Goal: Task Accomplishment & Management: Manage account settings

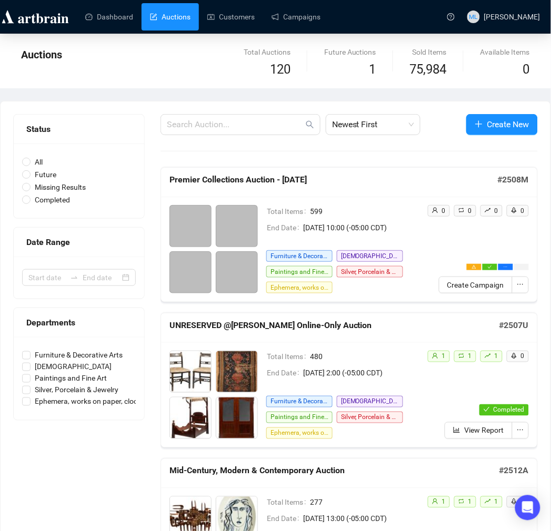
click at [395, 227] on span "[DATE] 10:00 (-05:00 CDT)" at bounding box center [365, 228] width 125 height 12
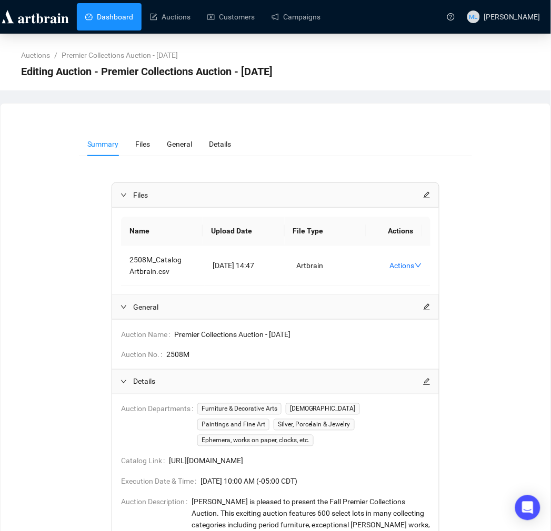
click at [95, 17] on link "Dashboard" at bounding box center [109, 16] width 48 height 27
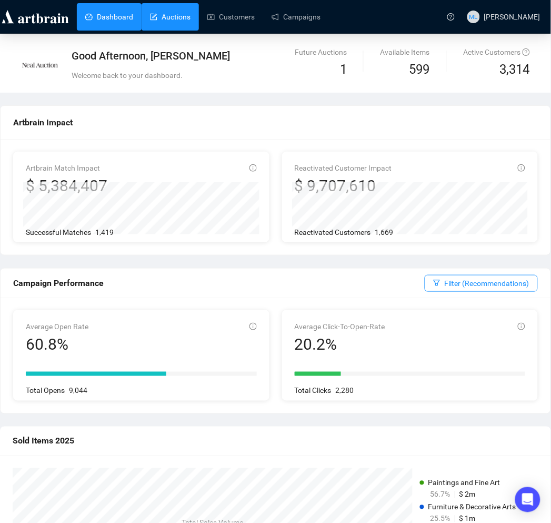
click at [176, 23] on link "Auctions" at bounding box center [170, 16] width 41 height 27
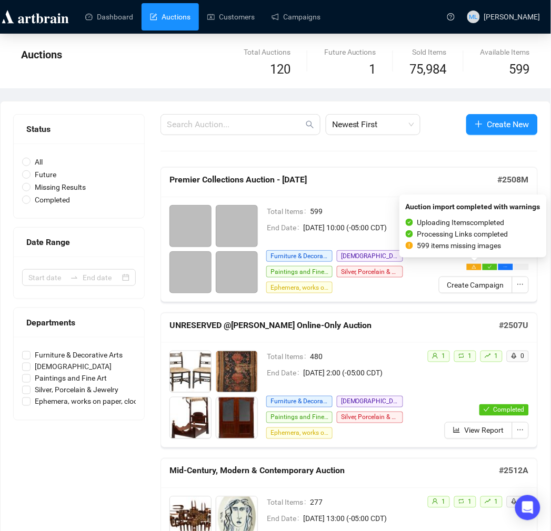
click at [476, 265] on icon "warning" at bounding box center [474, 267] width 4 height 4
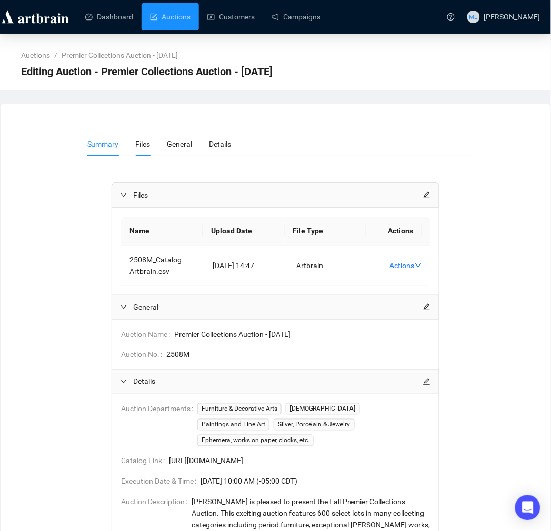
click at [135, 149] on li "Files" at bounding box center [143, 144] width 32 height 24
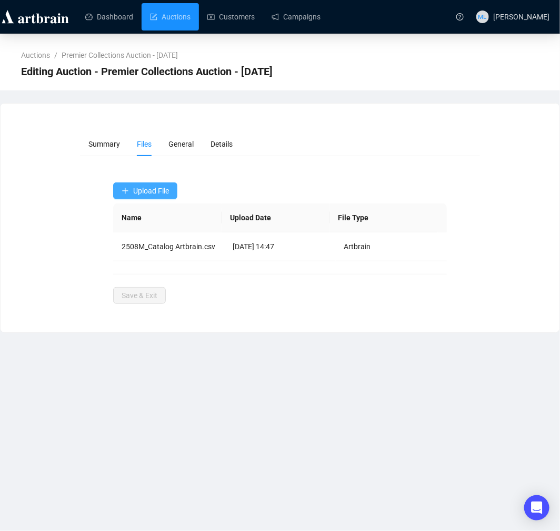
click at [131, 187] on button "Upload File" at bounding box center [145, 191] width 64 height 17
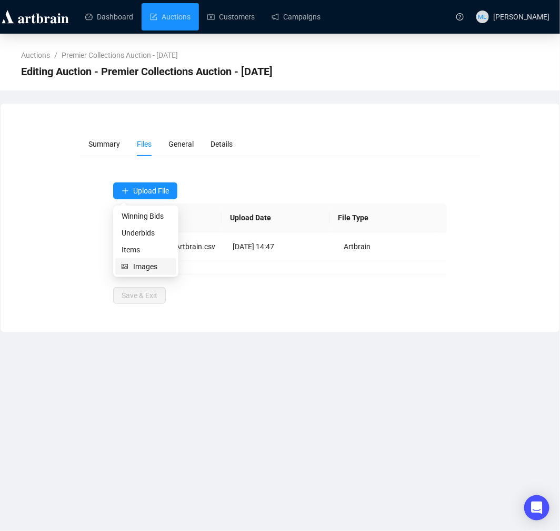
click at [134, 265] on span "Images" at bounding box center [151, 267] width 37 height 12
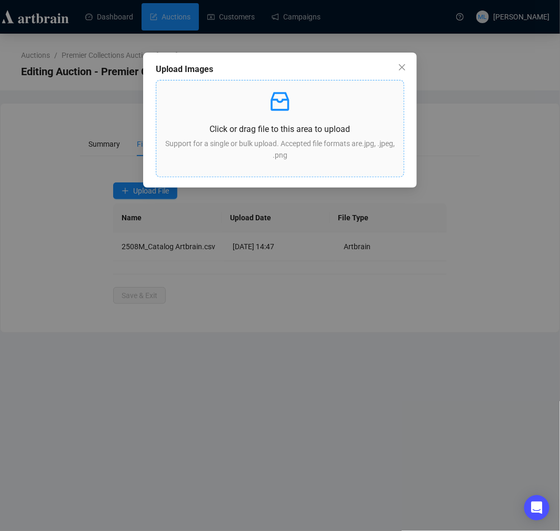
click at [276, 114] on icon "inbox" at bounding box center [279, 101] width 25 height 25
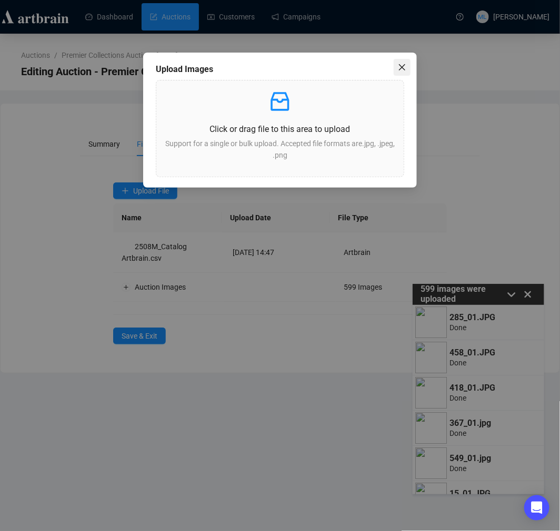
click at [404, 69] on icon "close" at bounding box center [402, 67] width 6 height 6
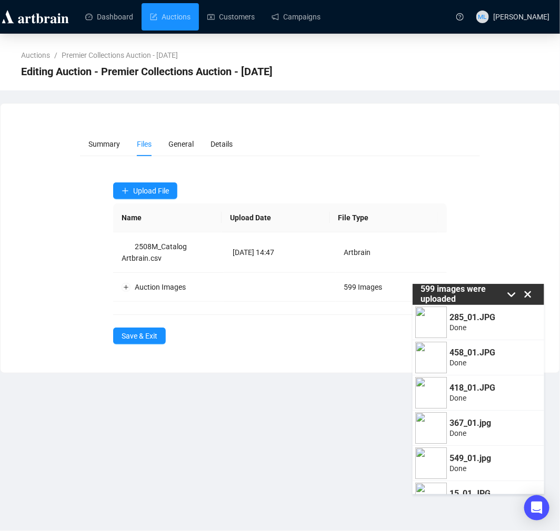
click at [530, 294] on icon at bounding box center [528, 295] width 16 height 16
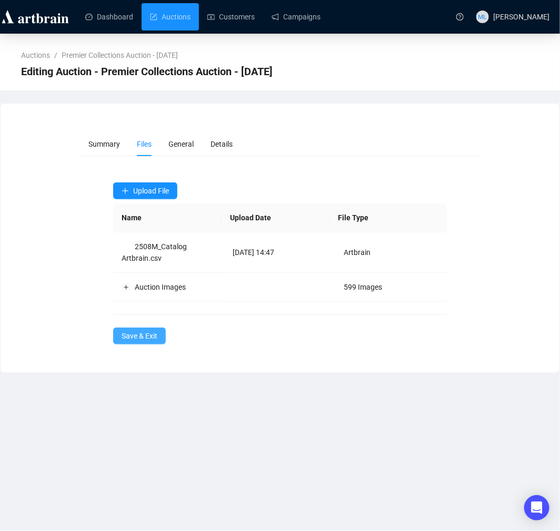
click at [150, 337] on span "Save & Exit" at bounding box center [140, 336] width 36 height 12
